Goal: Use online tool/utility: Utilize a website feature to perform a specific function

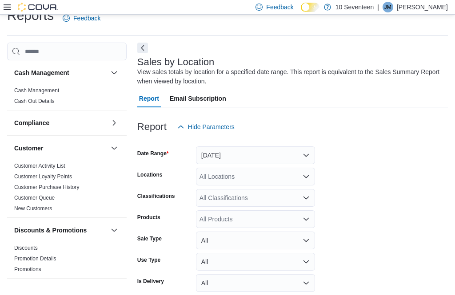
scroll to position [29, 0]
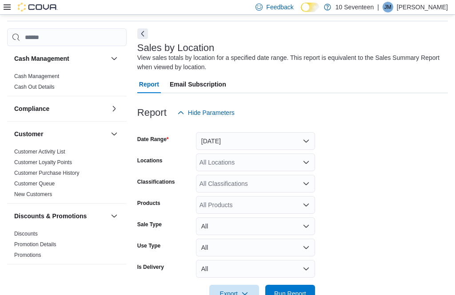
click at [297, 290] on span "Run Report" at bounding box center [289, 294] width 39 height 18
click at [287, 290] on span "Run Report" at bounding box center [290, 294] width 32 height 9
click at [291, 290] on span "Run Report" at bounding box center [290, 294] width 32 height 9
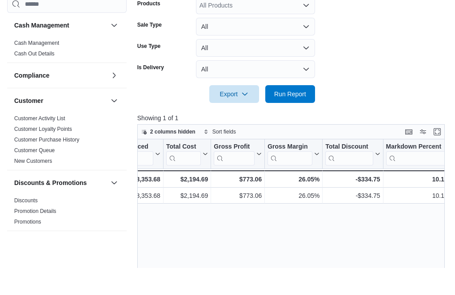
scroll to position [230, 0]
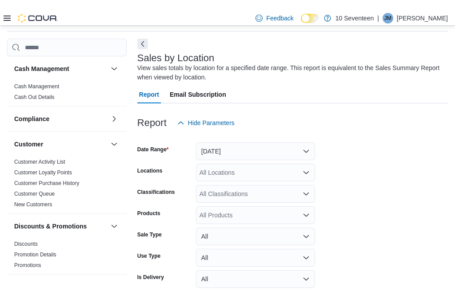
scroll to position [19, 0]
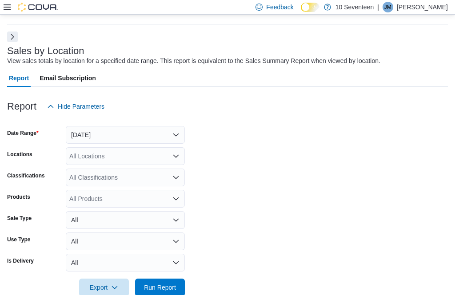
scroll to position [22, 0]
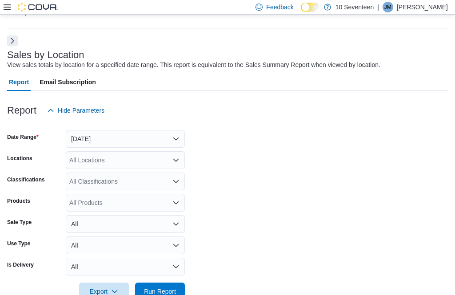
click at [174, 287] on span "Run Report" at bounding box center [159, 292] width 39 height 18
click at [171, 289] on span "Run Report" at bounding box center [160, 291] width 32 height 9
click at [173, 286] on span "Run Report" at bounding box center [159, 292] width 39 height 18
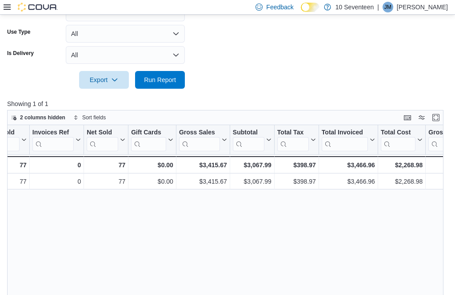
scroll to position [0, 164]
